Goal: Task Accomplishment & Management: Manage account settings

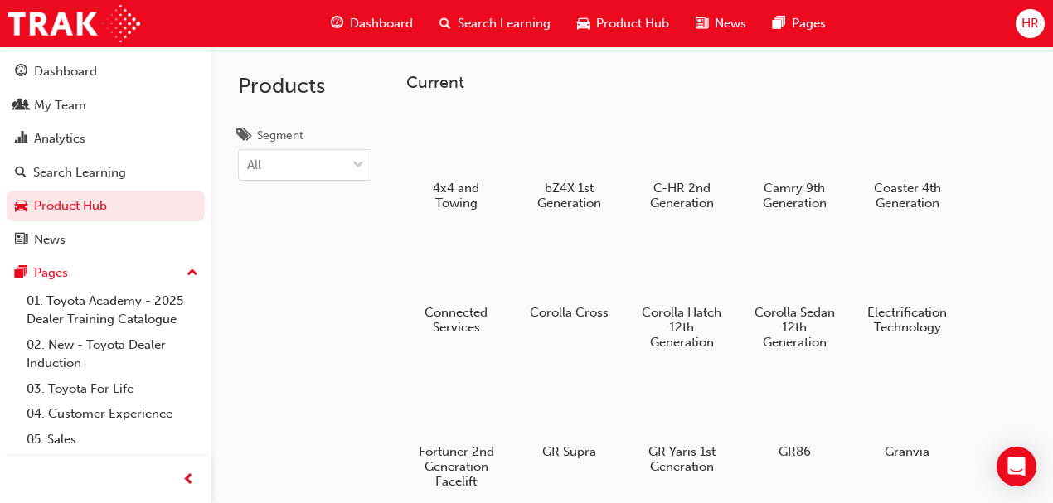
click at [851, 22] on span "HR" at bounding box center [1030, 23] width 17 height 19
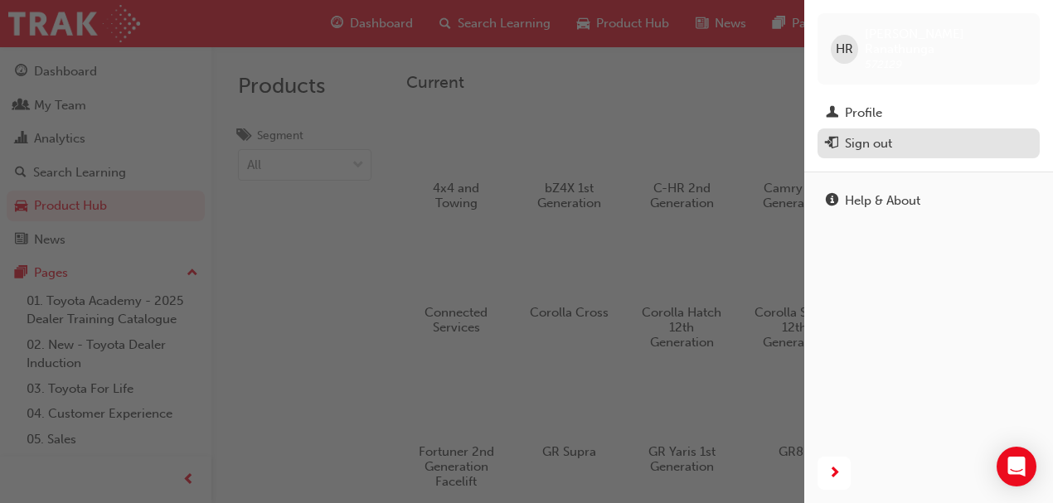
click at [851, 134] on div "Sign out" at bounding box center [929, 143] width 206 height 21
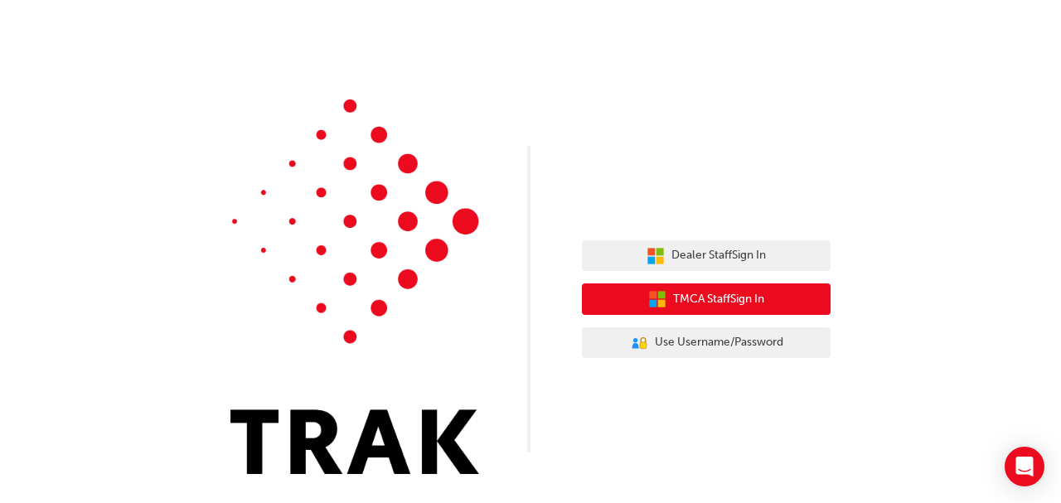
click at [748, 298] on span "TMCA Staff Sign In" at bounding box center [718, 299] width 91 height 19
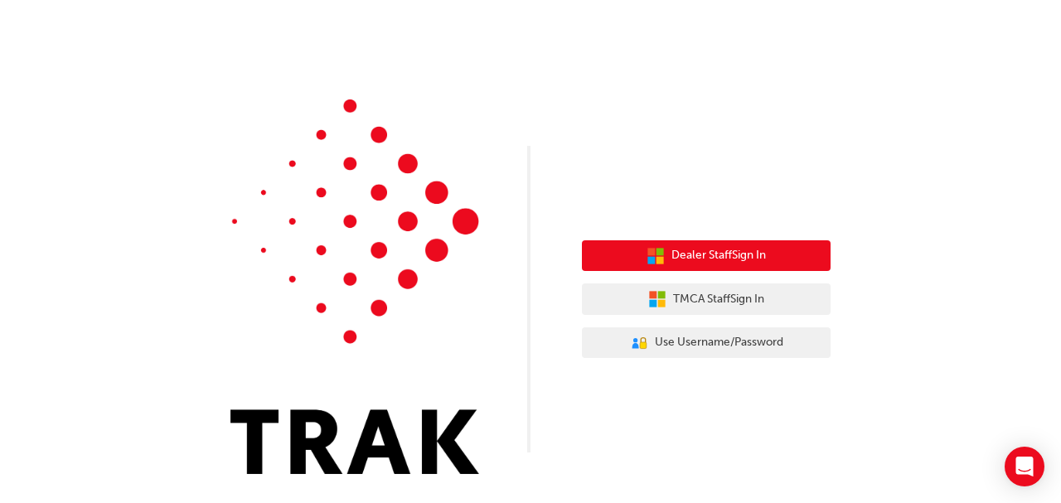
click at [768, 265] on button "Dealer Staff Sign In" at bounding box center [706, 256] width 249 height 32
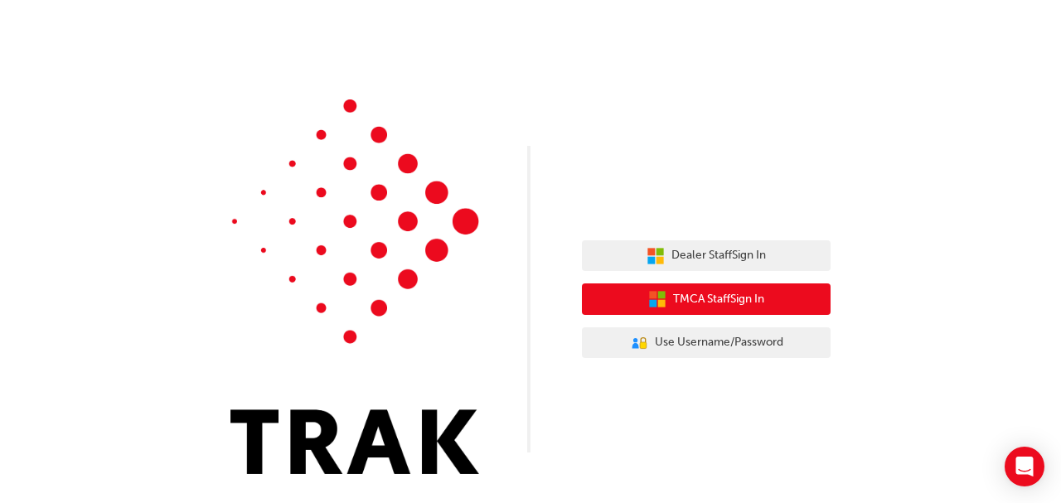
click at [740, 306] on span "TMCA Staff Sign In" at bounding box center [718, 299] width 91 height 19
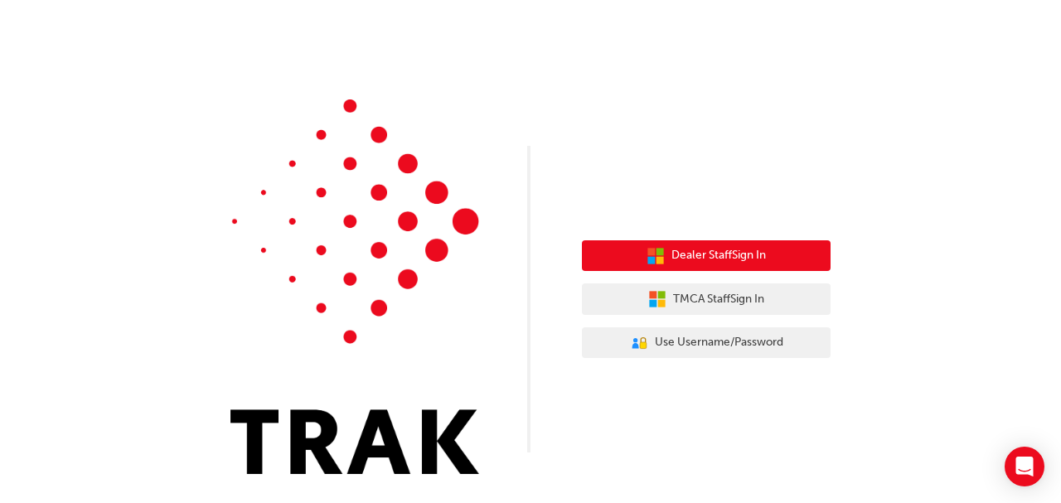
click at [717, 267] on button "Dealer Staff Sign In" at bounding box center [706, 256] width 249 height 32
